Goal: Check status: Check status

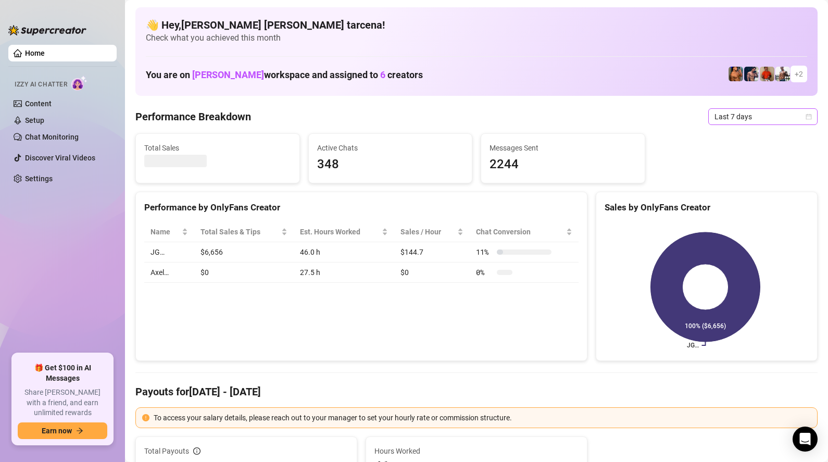
click at [742, 117] on span "Last 7 days" at bounding box center [763, 117] width 97 height 16
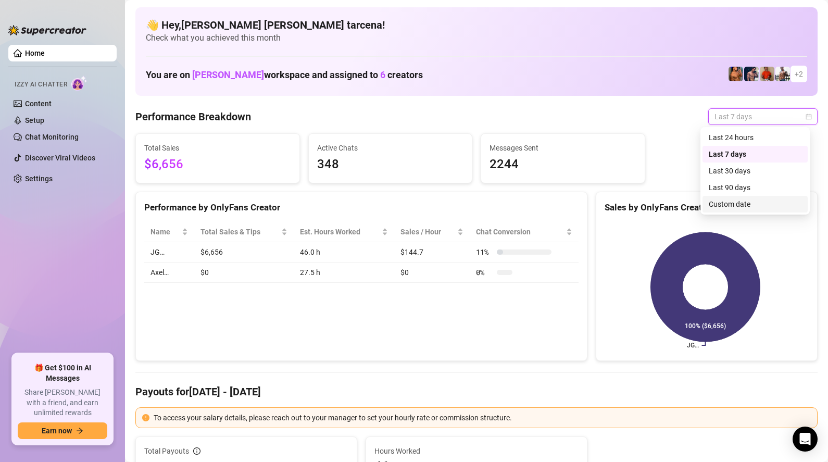
click at [739, 201] on div "Custom date" at bounding box center [755, 203] width 93 height 11
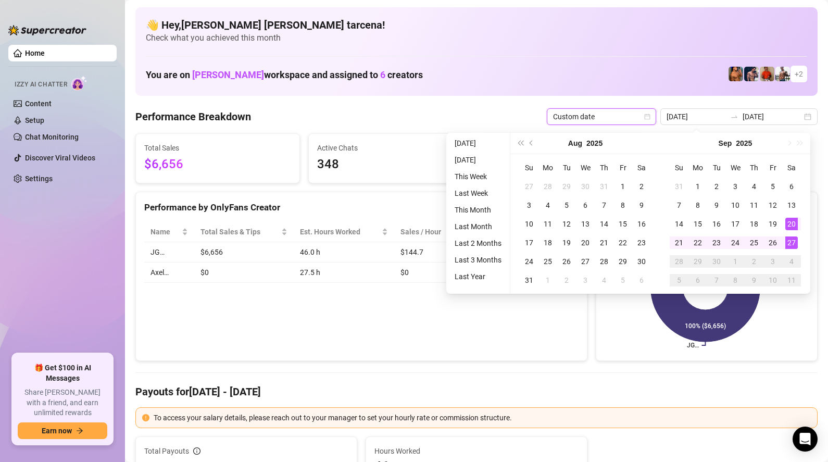
type input "[DATE]"
click at [798, 243] on td "27" at bounding box center [791, 242] width 19 height 19
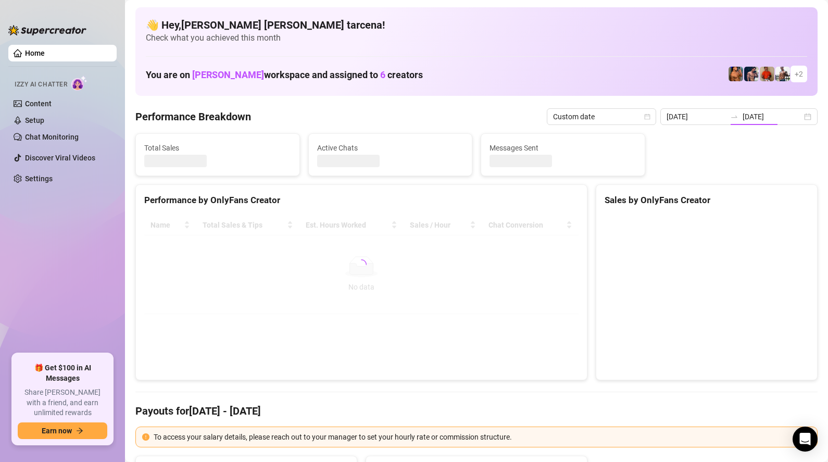
type input "[DATE]"
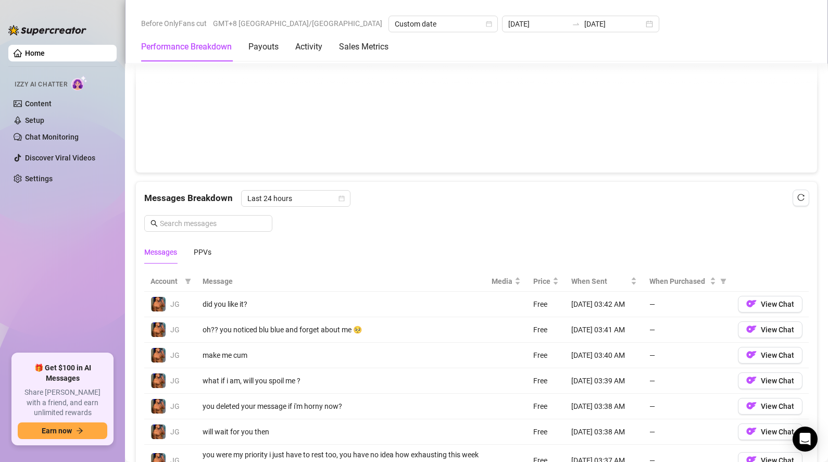
scroll to position [731, 0]
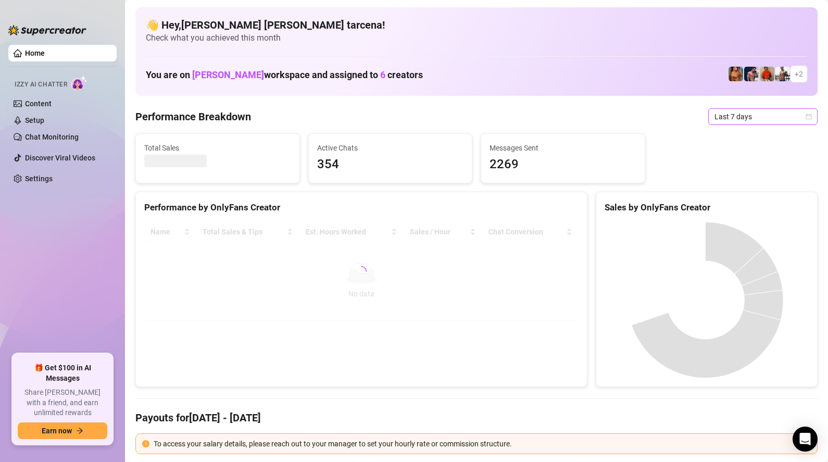
click at [752, 114] on span "Last 7 days" at bounding box center [763, 117] width 97 height 16
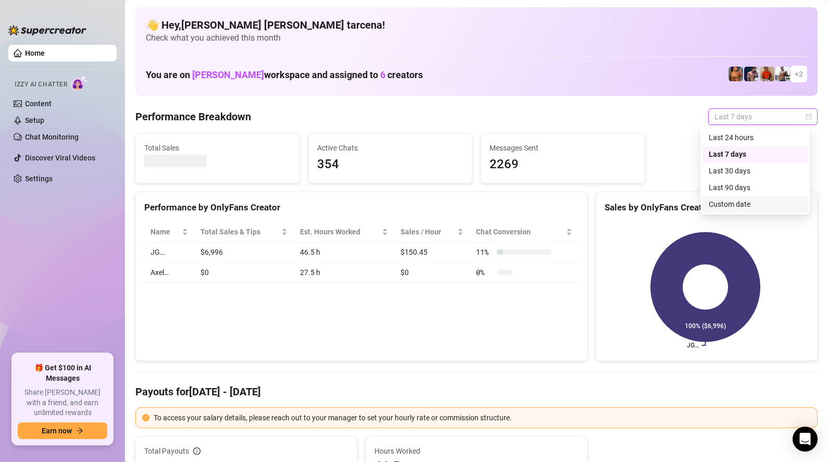
click at [740, 205] on div "Custom date" at bounding box center [755, 203] width 93 height 11
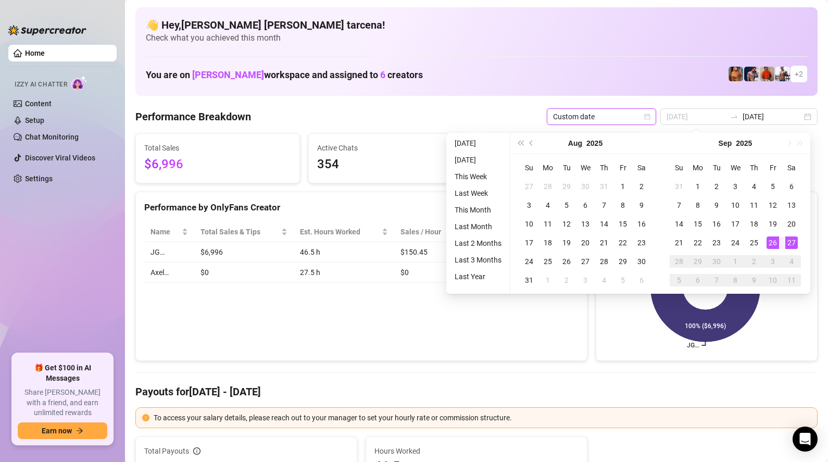
type input "[DATE]"
click at [790, 244] on div "27" at bounding box center [792, 243] width 13 height 13
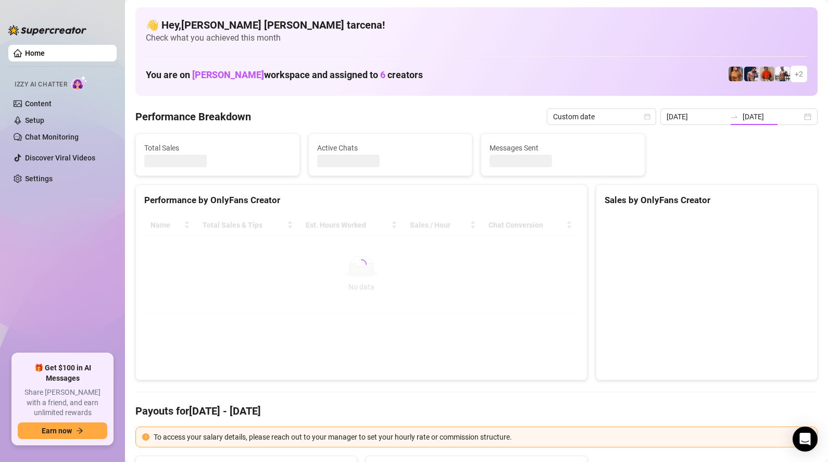
type input "[DATE]"
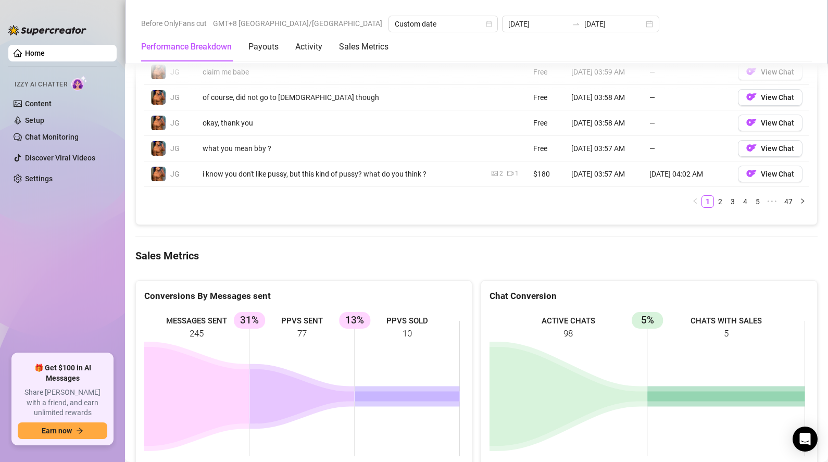
scroll to position [1281, 0]
